Goal: Task Accomplishment & Management: Complete application form

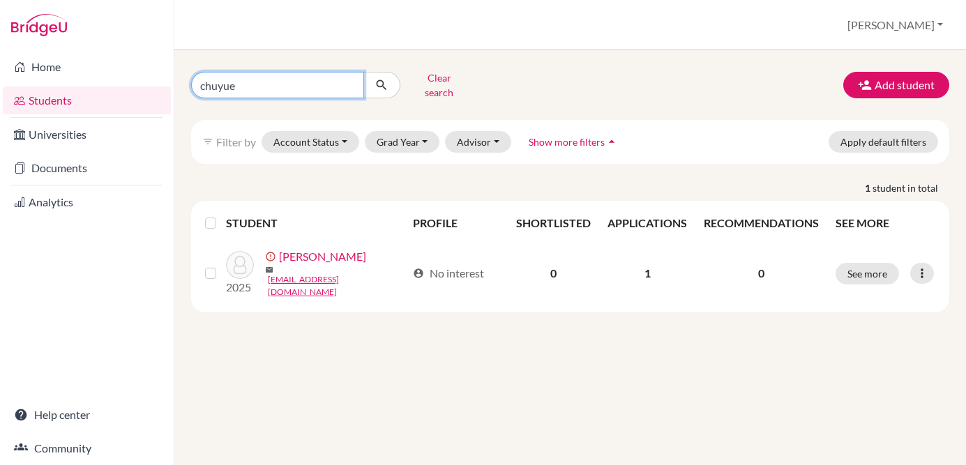
click at [340, 79] on input "chuyue" at bounding box center [277, 85] width 173 height 26
click at [349, 79] on input "chuyue" at bounding box center [277, 85] width 173 height 26
click at [342, 80] on input "Find student by name..." at bounding box center [277, 85] width 173 height 26
type input "xiaoming"
click button "submit" at bounding box center [381, 85] width 37 height 26
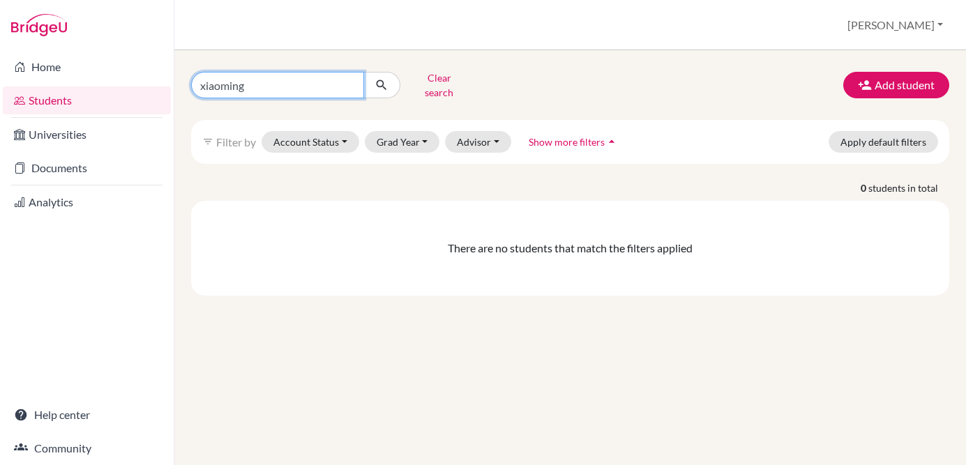
click at [353, 83] on input "xiaoming" at bounding box center [277, 85] width 173 height 26
click at [350, 82] on input "xiaoming" at bounding box center [277, 85] width 173 height 26
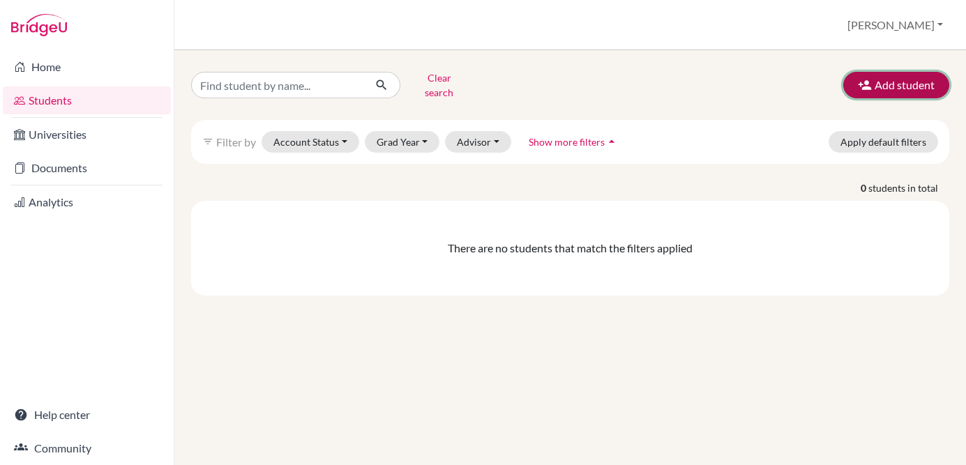
click at [926, 80] on button "Add student" at bounding box center [896, 85] width 106 height 26
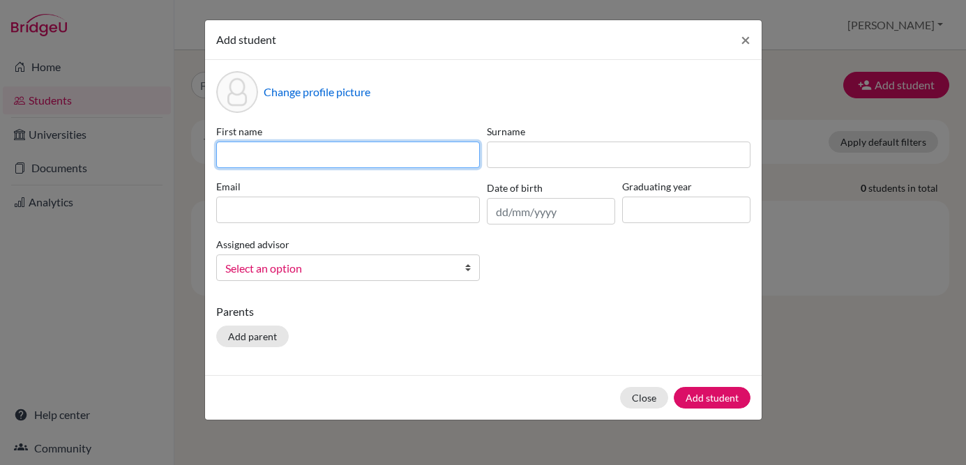
click at [381, 156] on input at bounding box center [348, 155] width 264 height 26
type input "Xiaoming"
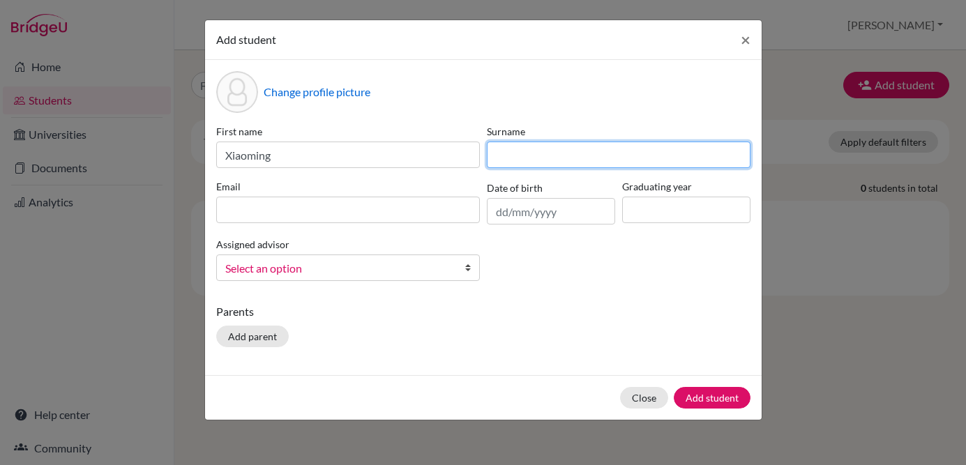
click at [672, 155] on input at bounding box center [619, 155] width 264 height 26
type input "[PERSON_NAME]"
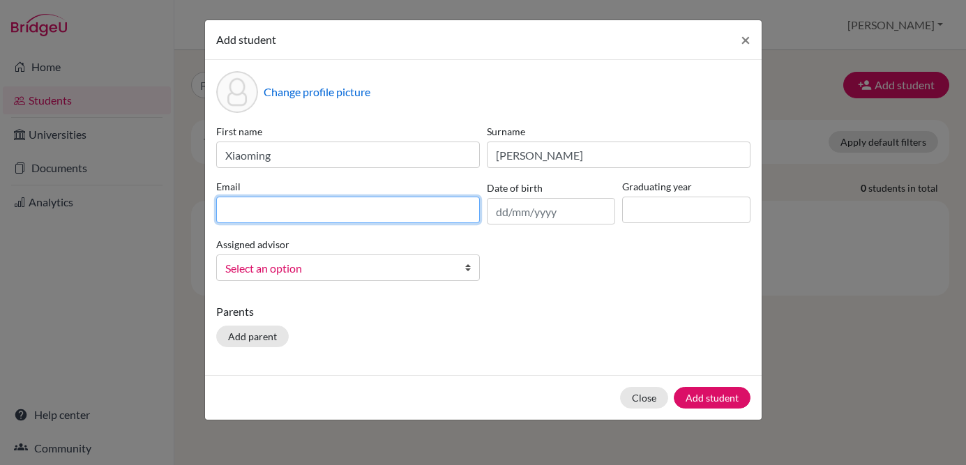
click at [387, 211] on input at bounding box center [348, 210] width 264 height 26
paste input "[EMAIL_ADDRESS][DOMAIN_NAME]"
type input "[EMAIL_ADDRESS][DOMAIN_NAME]"
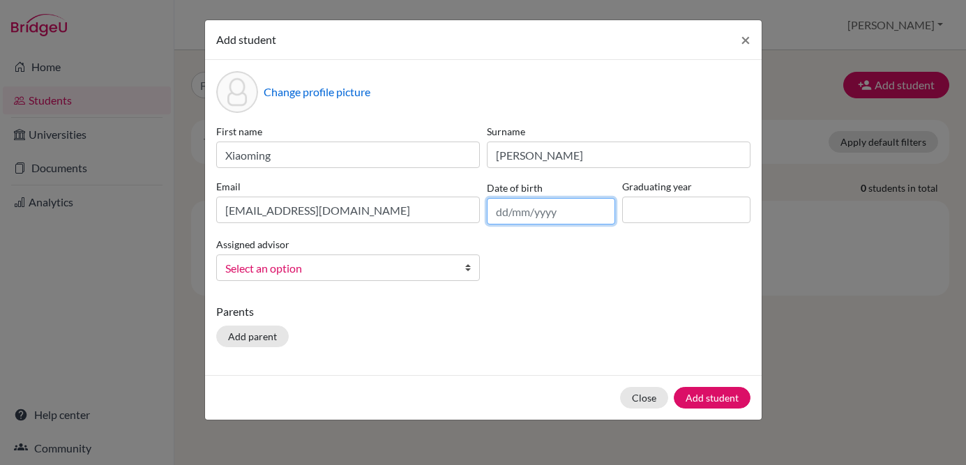
click at [554, 202] on input "text" at bounding box center [551, 211] width 128 height 26
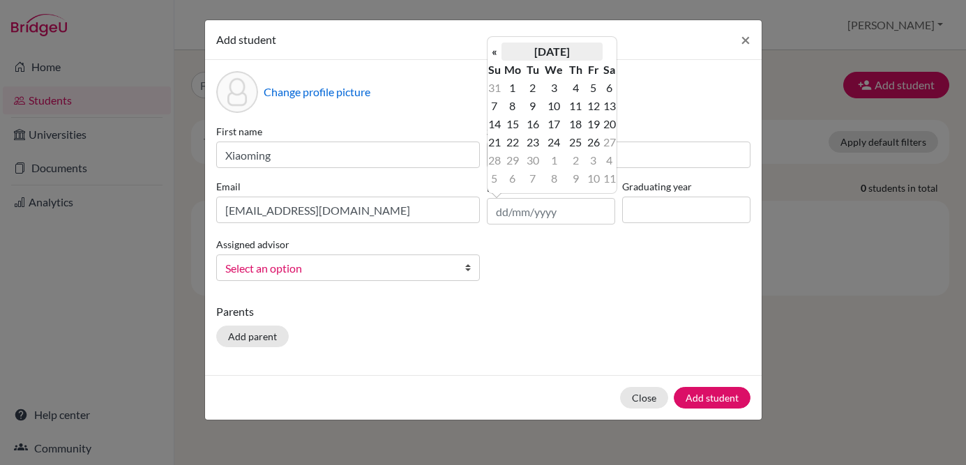
click at [586, 53] on th "[DATE]" at bounding box center [551, 52] width 101 height 18
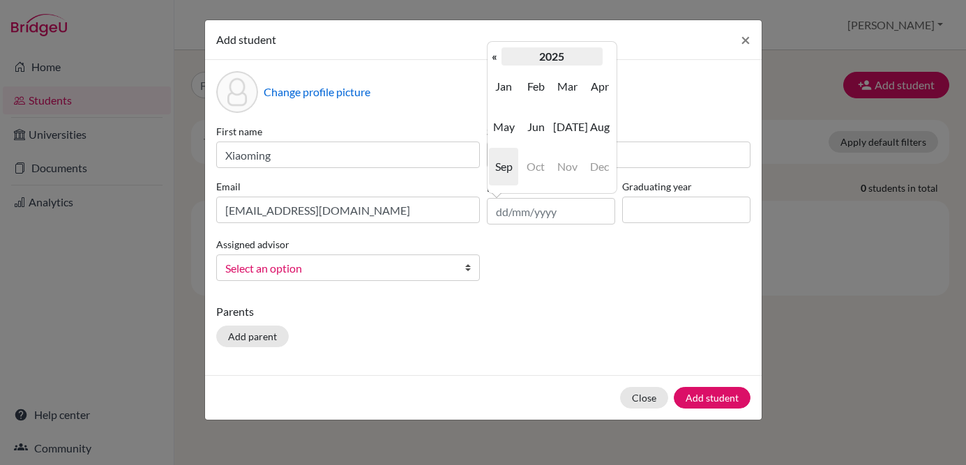
click at [508, 60] on th "2025" at bounding box center [551, 56] width 101 height 18
click at [493, 61] on th "«" at bounding box center [494, 56] width 14 height 18
click at [605, 120] on span "2006" at bounding box center [599, 127] width 29 height 38
click at [550, 175] on td "Jan Feb Mar Apr May Jun [DATE] Aug Sep Oct Nov Dec" at bounding box center [551, 127] width 129 height 122
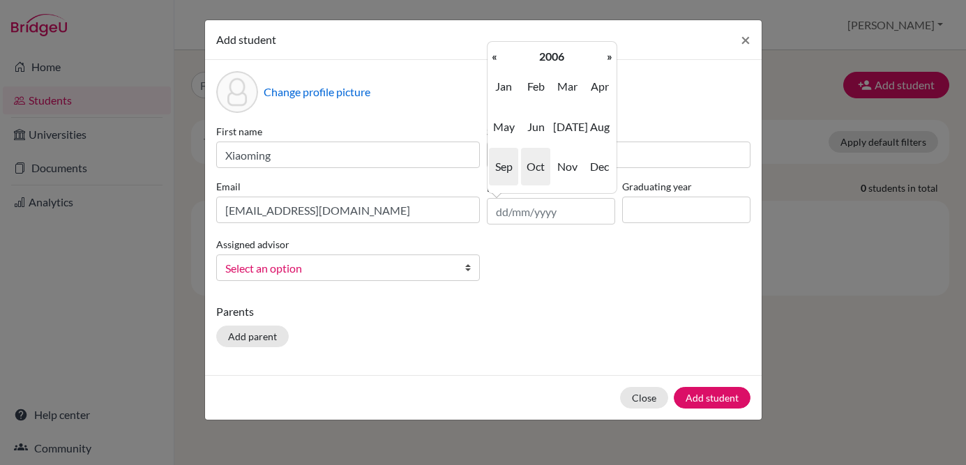
click at [541, 171] on span "Oct" at bounding box center [535, 167] width 29 height 38
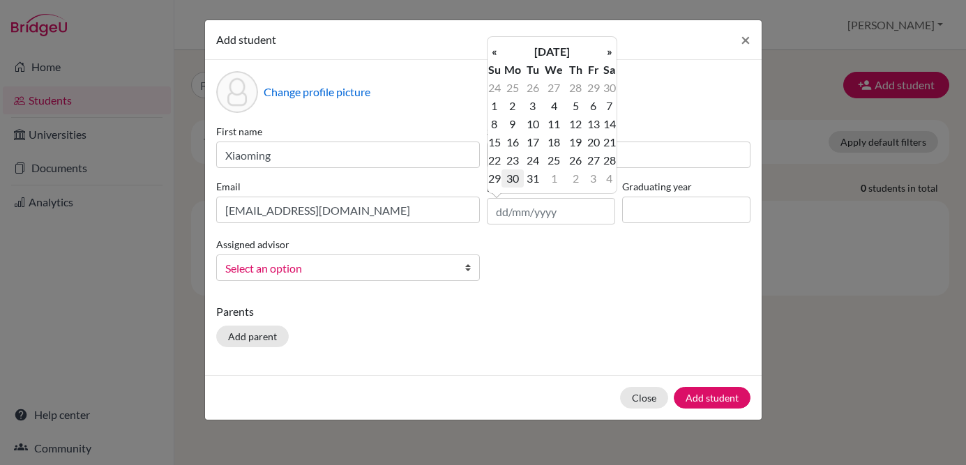
click at [518, 178] on td "30" at bounding box center [512, 178] width 23 height 18
type input "[DATE]"
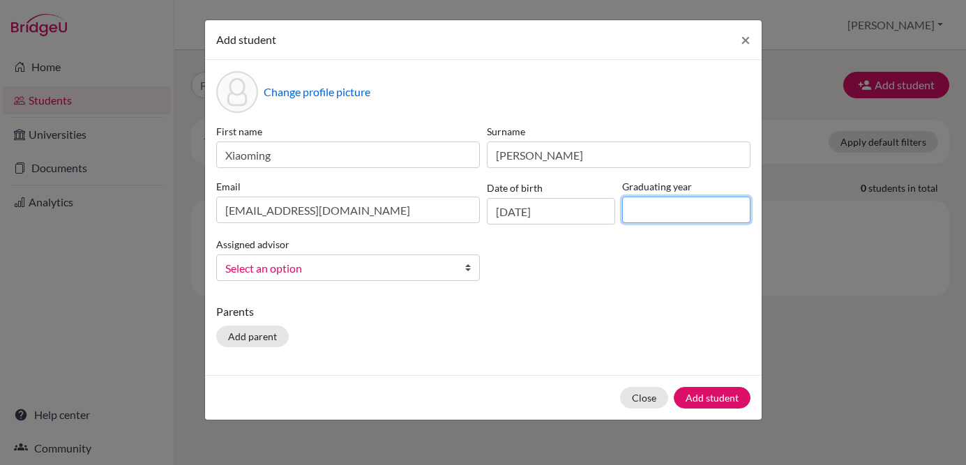
click at [652, 209] on input at bounding box center [686, 210] width 128 height 26
type input "2026"
click at [302, 278] on link "Select an option" at bounding box center [348, 268] width 264 height 26
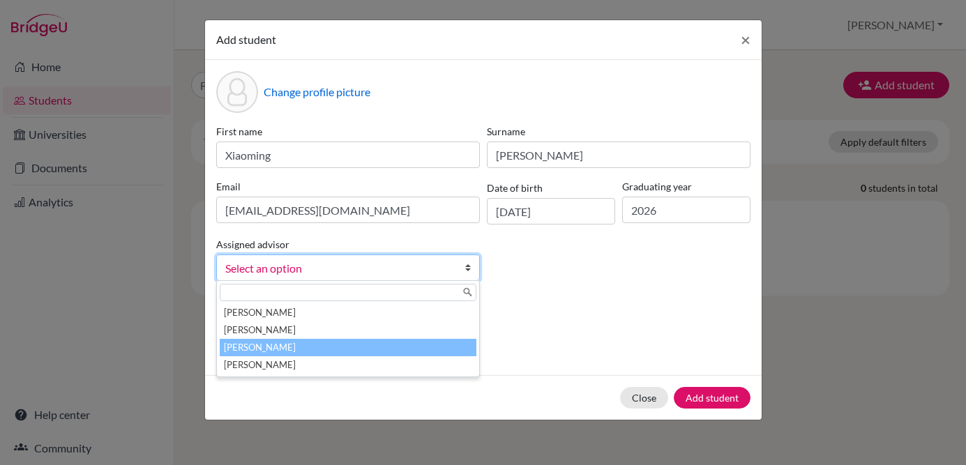
click at [285, 348] on li "[PERSON_NAME]" at bounding box center [348, 347] width 257 height 17
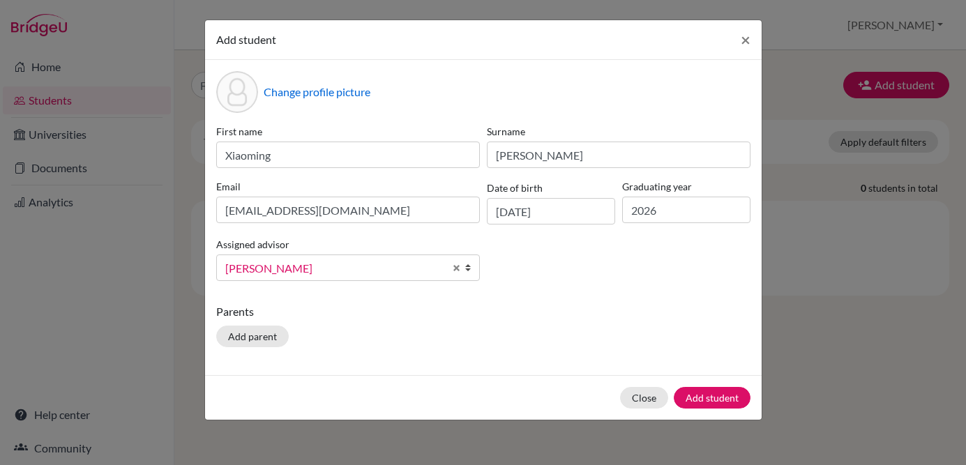
click at [539, 316] on p "Parents" at bounding box center [483, 311] width 534 height 17
click at [697, 395] on button "Add student" at bounding box center [712, 398] width 77 height 22
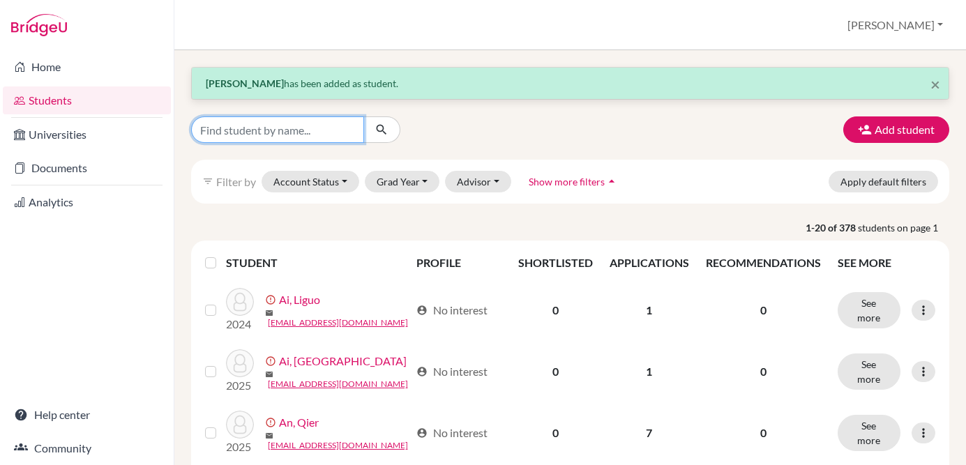
click at [328, 126] on input "Find student by name..." at bounding box center [277, 129] width 173 height 26
type input "xiaoming"
click button "submit" at bounding box center [381, 129] width 37 height 26
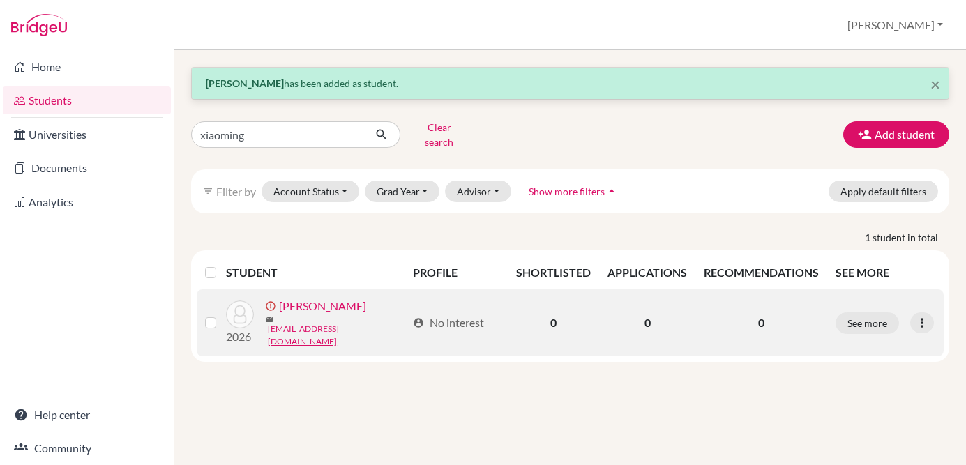
click at [332, 299] on link "[PERSON_NAME]" at bounding box center [322, 306] width 87 height 17
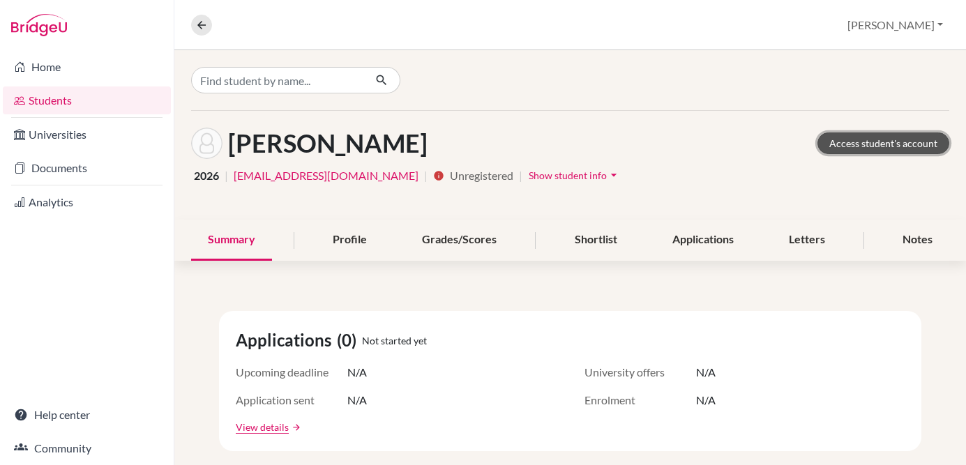
click at [846, 139] on link "Access student's account" at bounding box center [883, 143] width 132 height 22
